Goal: Navigation & Orientation: Go to known website

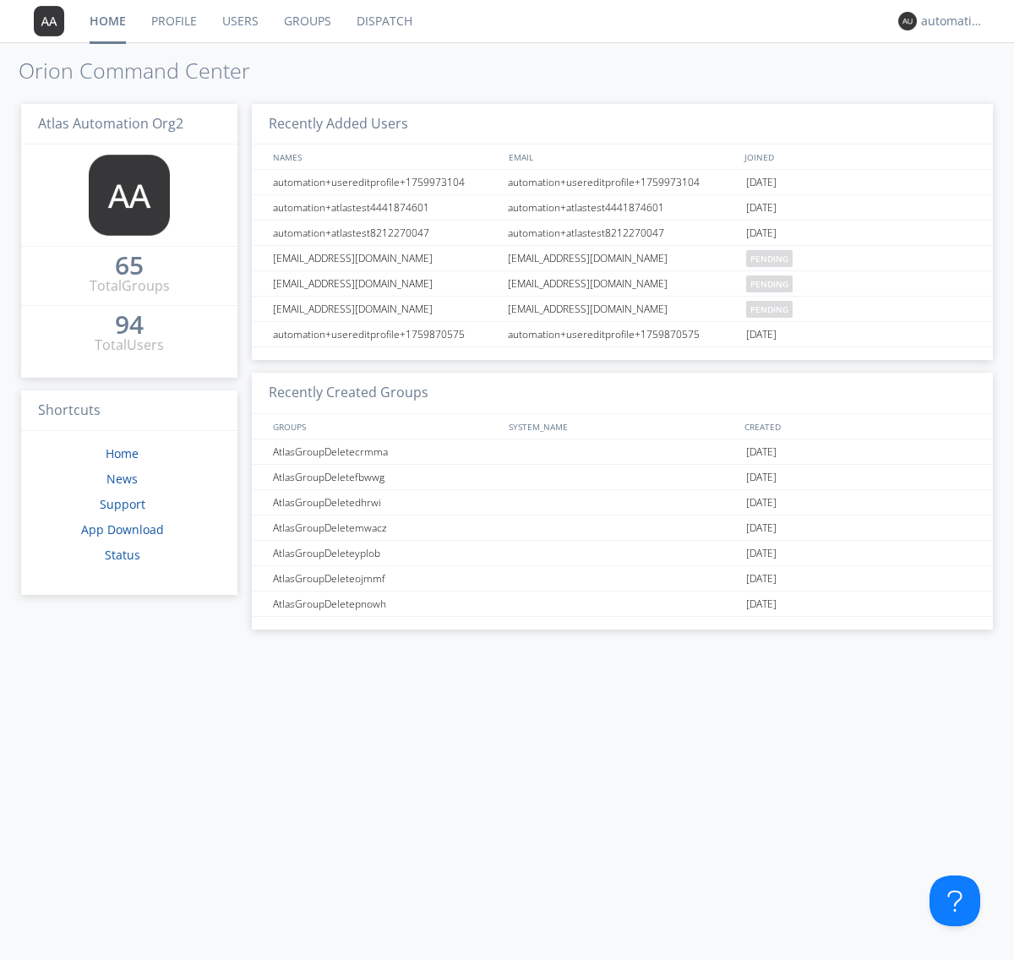
click at [383, 21] on link "Dispatch" at bounding box center [384, 21] width 81 height 42
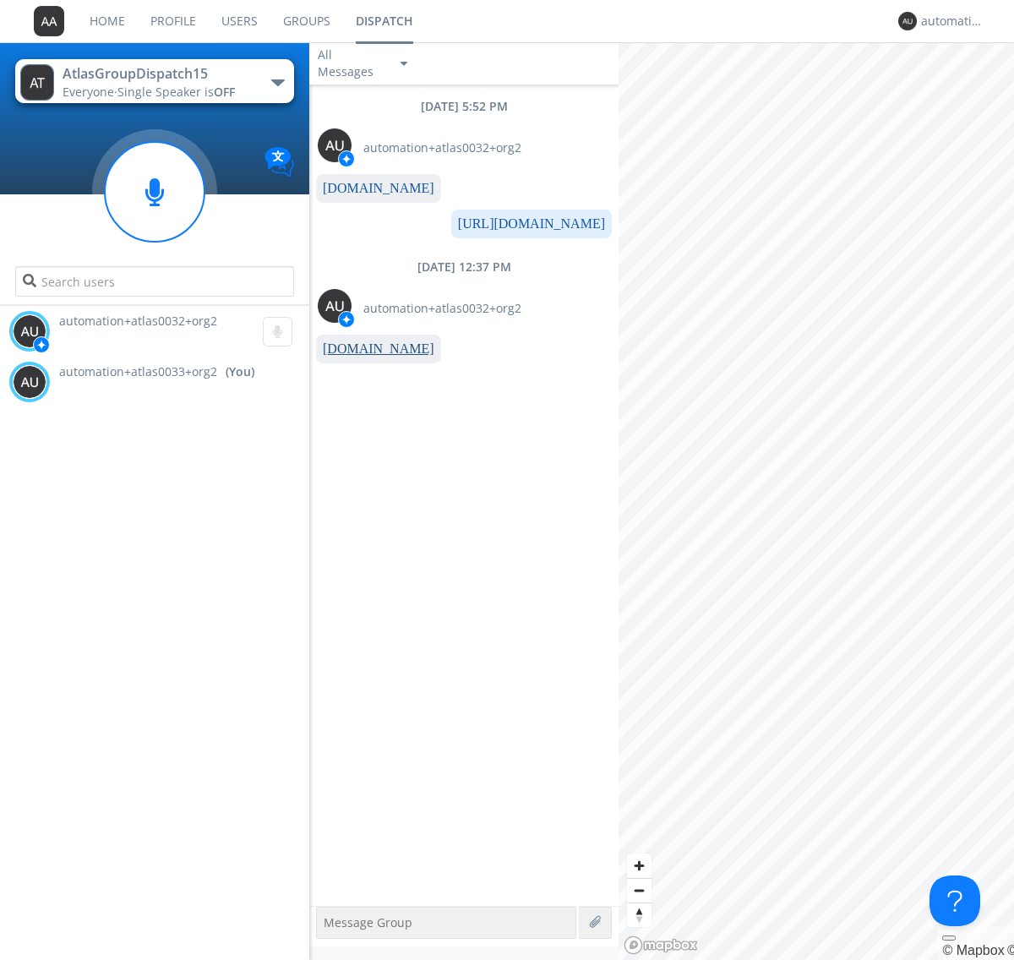
click at [370, 349] on link "[DOMAIN_NAME]" at bounding box center [379, 348] width 112 height 14
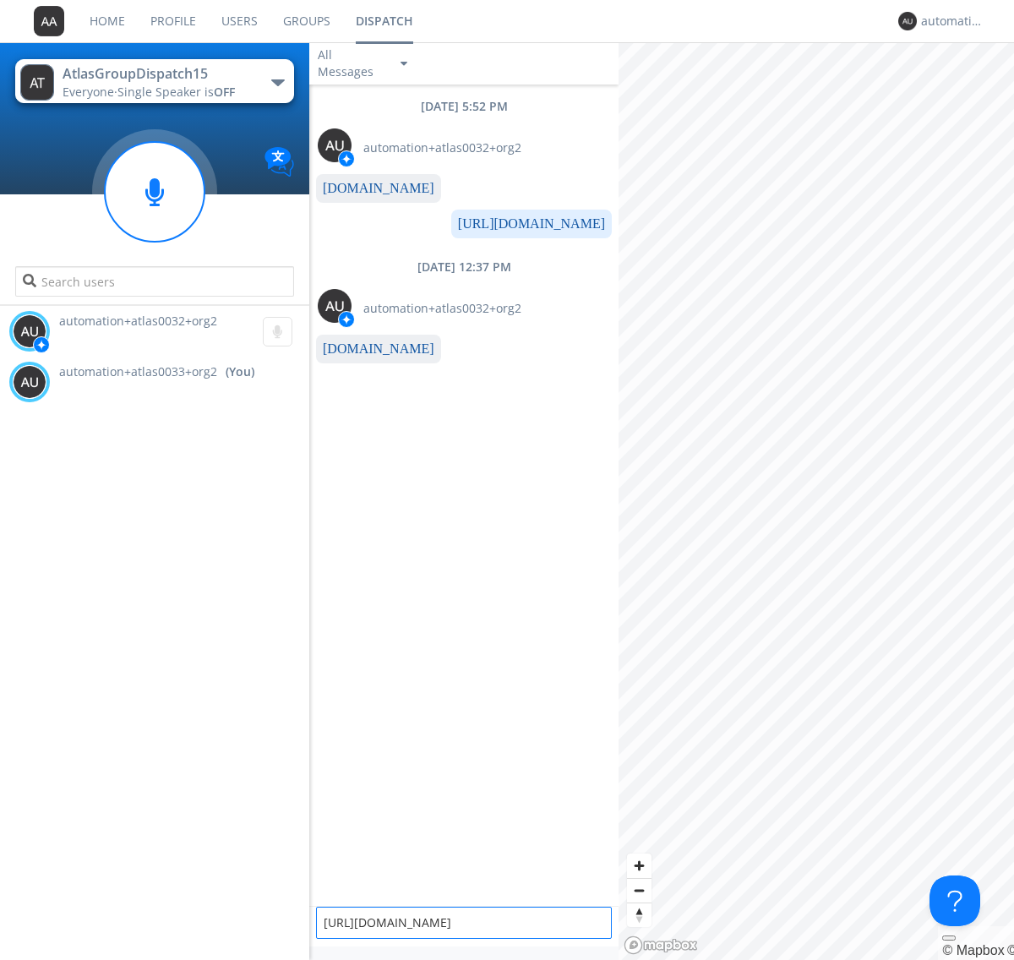
type textarea "[URL][DOMAIN_NAME]"
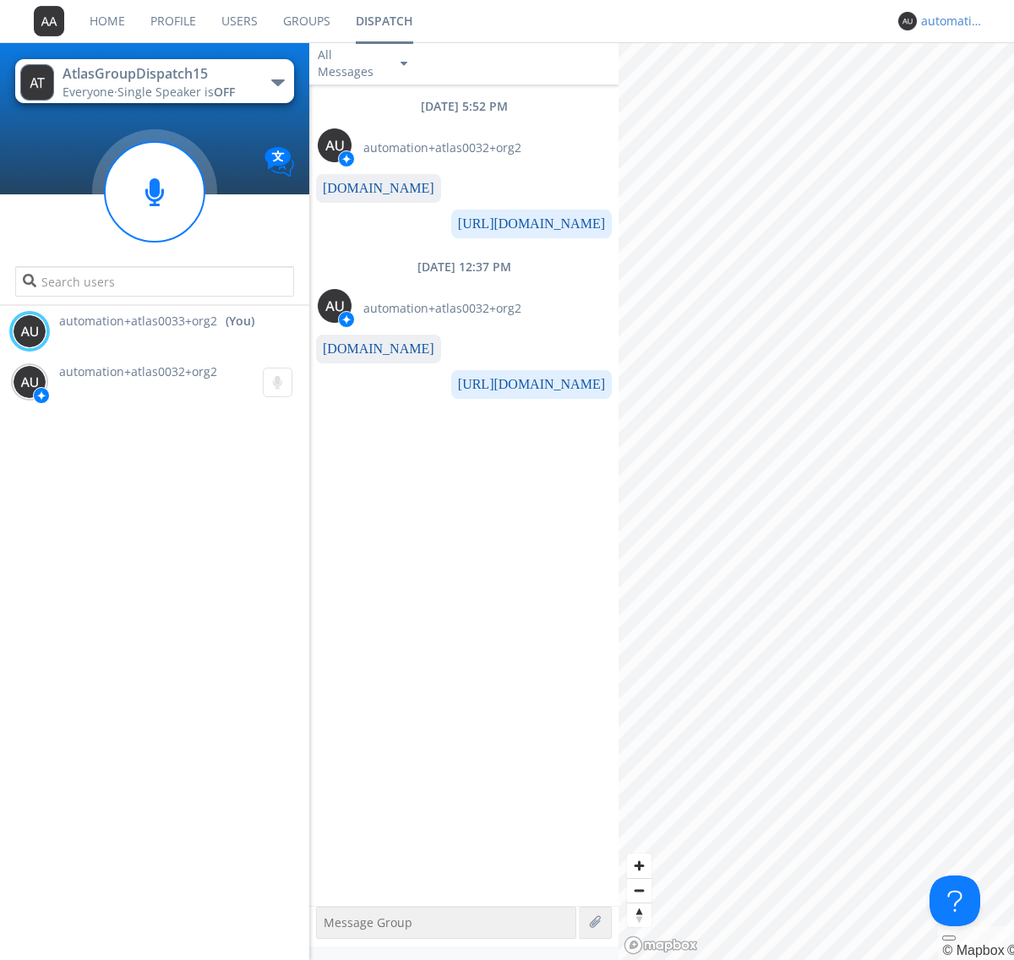
click at [948, 21] on div "automation+atlas0033+org2" at bounding box center [952, 21] width 63 height 17
click at [961, 89] on div "Log Out" at bounding box center [961, 89] width 87 height 30
